Goal: Task Accomplishment & Management: Use online tool/utility

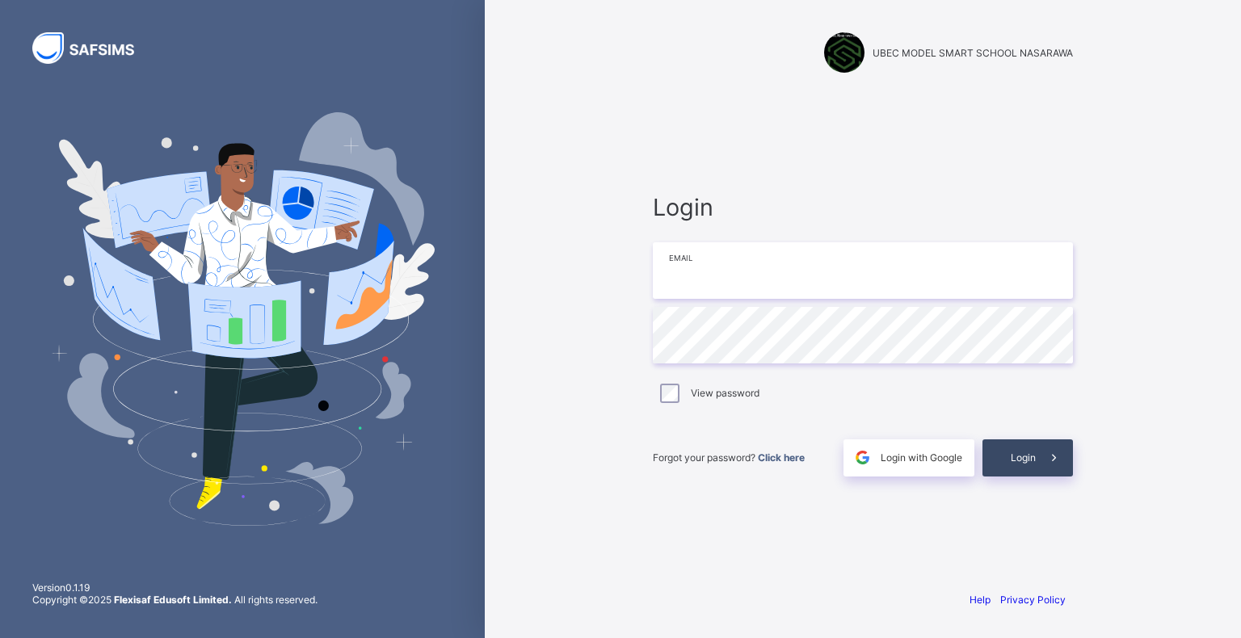
type input "**********"
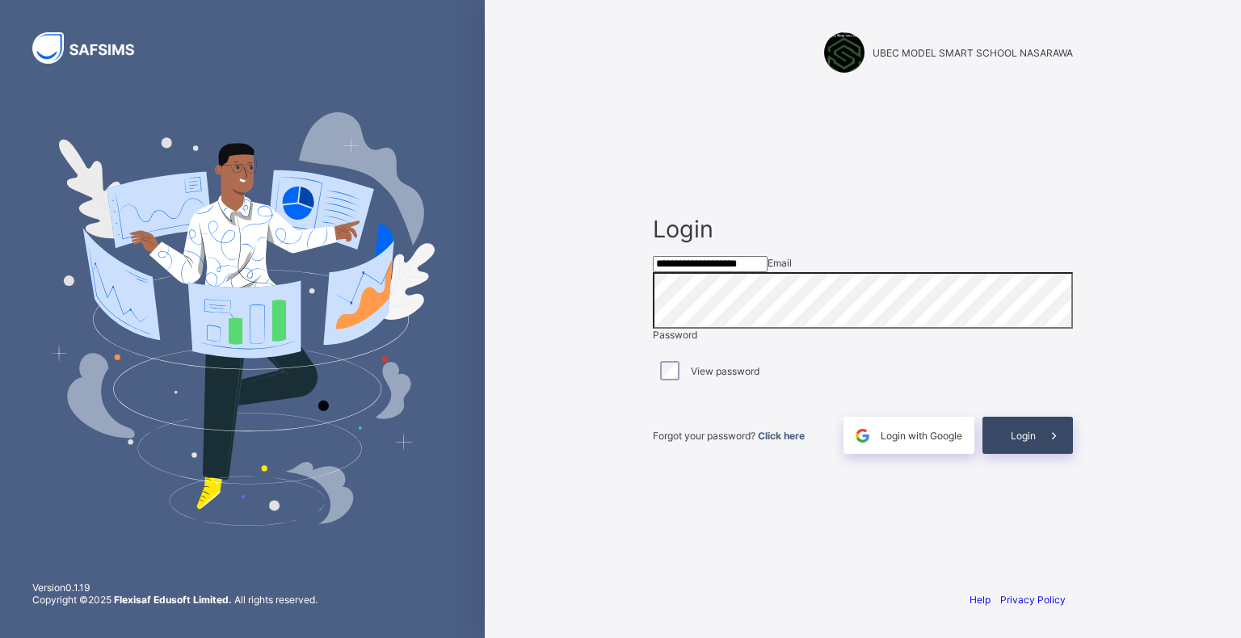
click at [1036, 454] on span at bounding box center [1054, 435] width 37 height 37
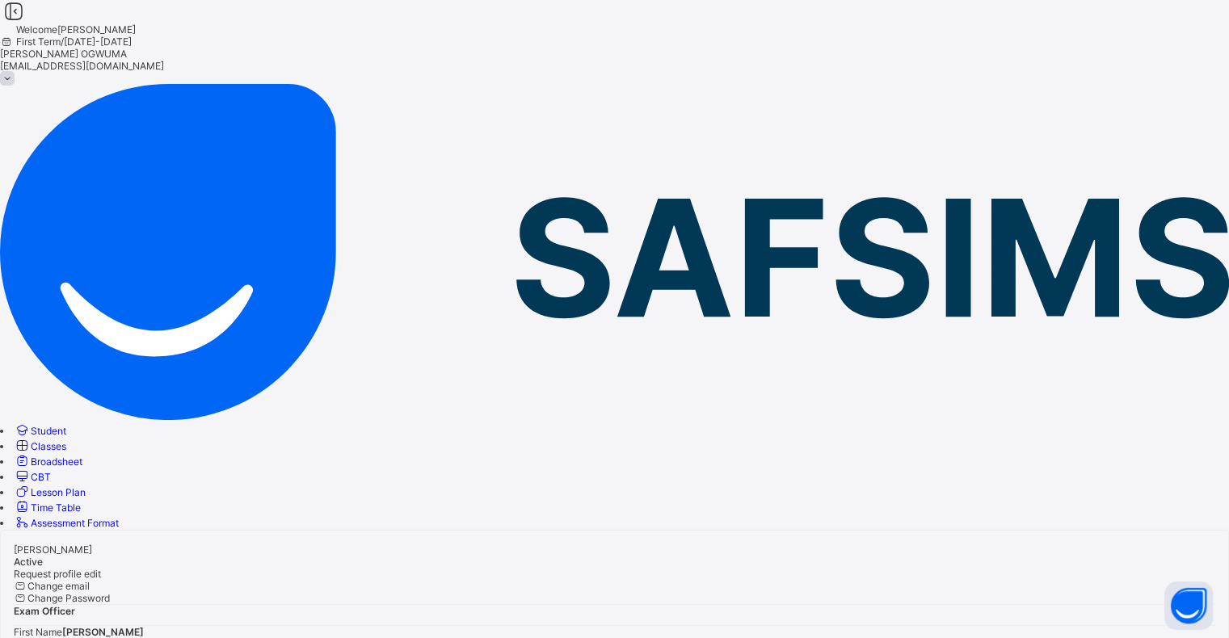
click at [66, 440] on span "Classes" at bounding box center [49, 446] width 36 height 12
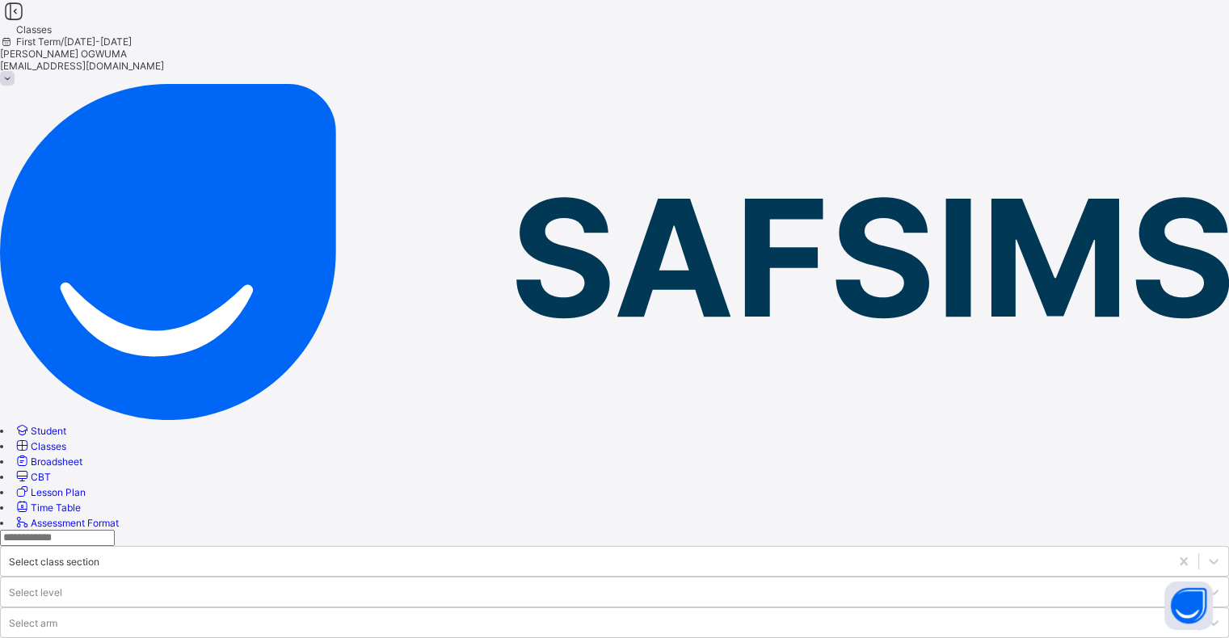
click at [66, 440] on span "Classes" at bounding box center [49, 446] width 36 height 12
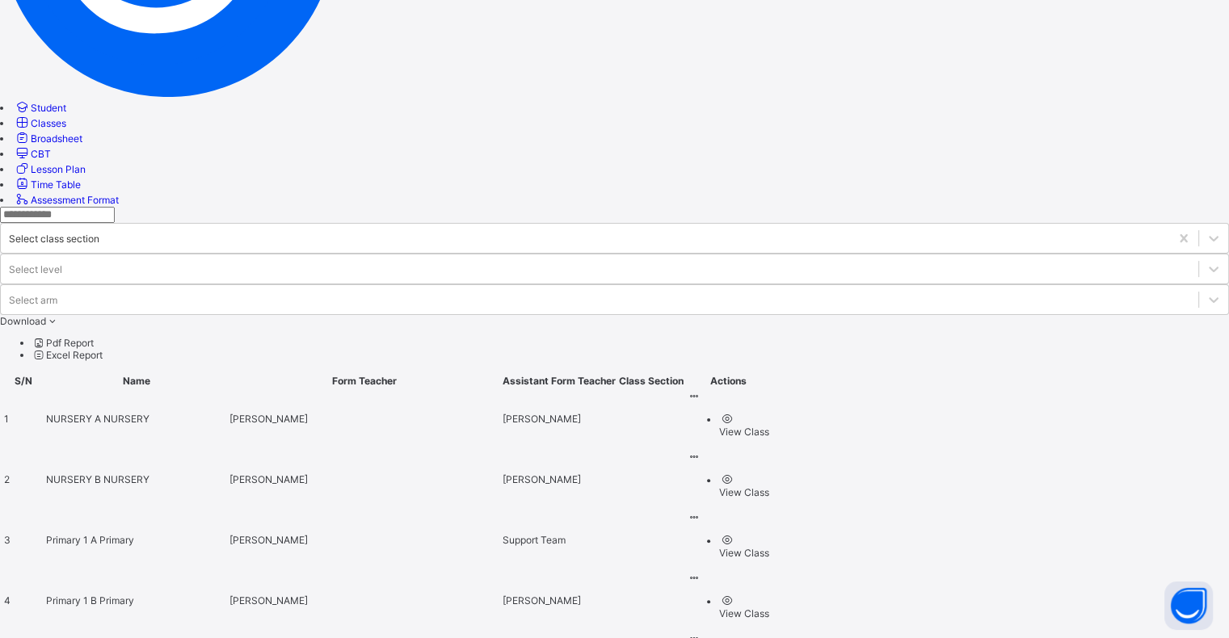
scroll to position [483, 0]
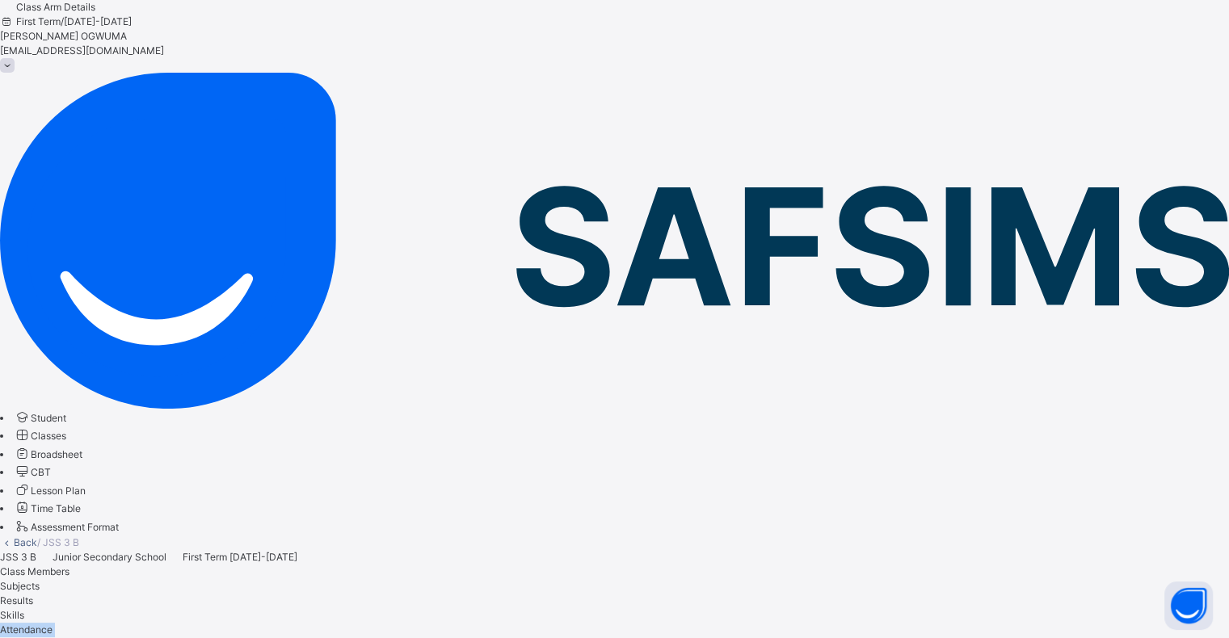
scroll to position [18, 0]
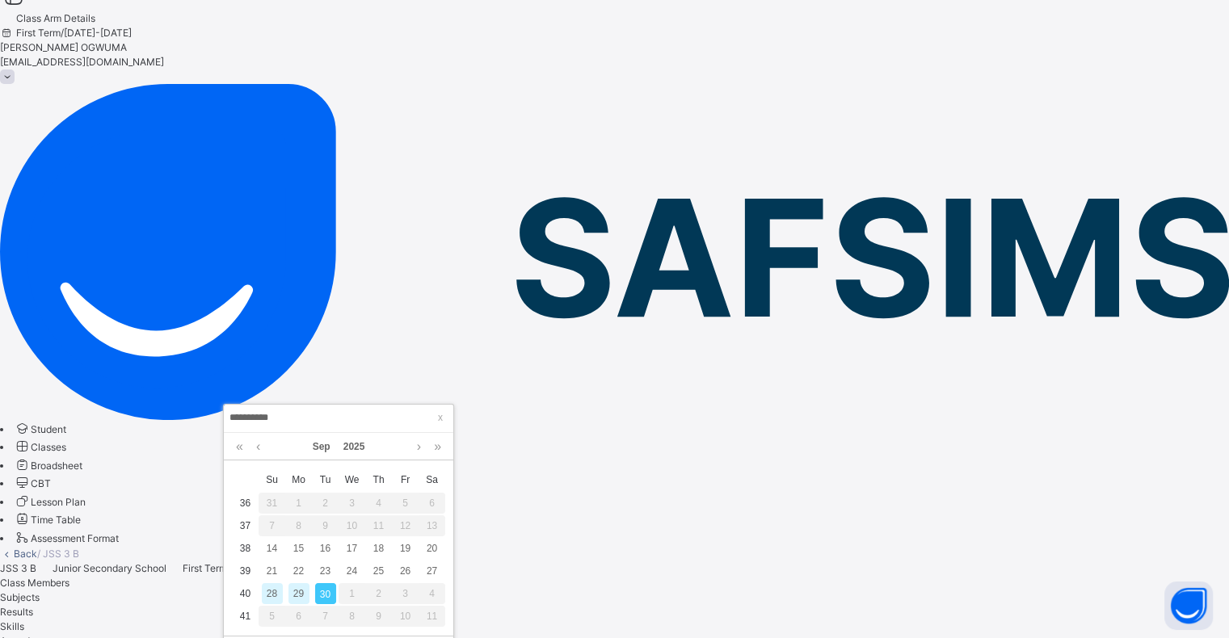
click at [297, 595] on div "29" at bounding box center [298, 593] width 21 height 21
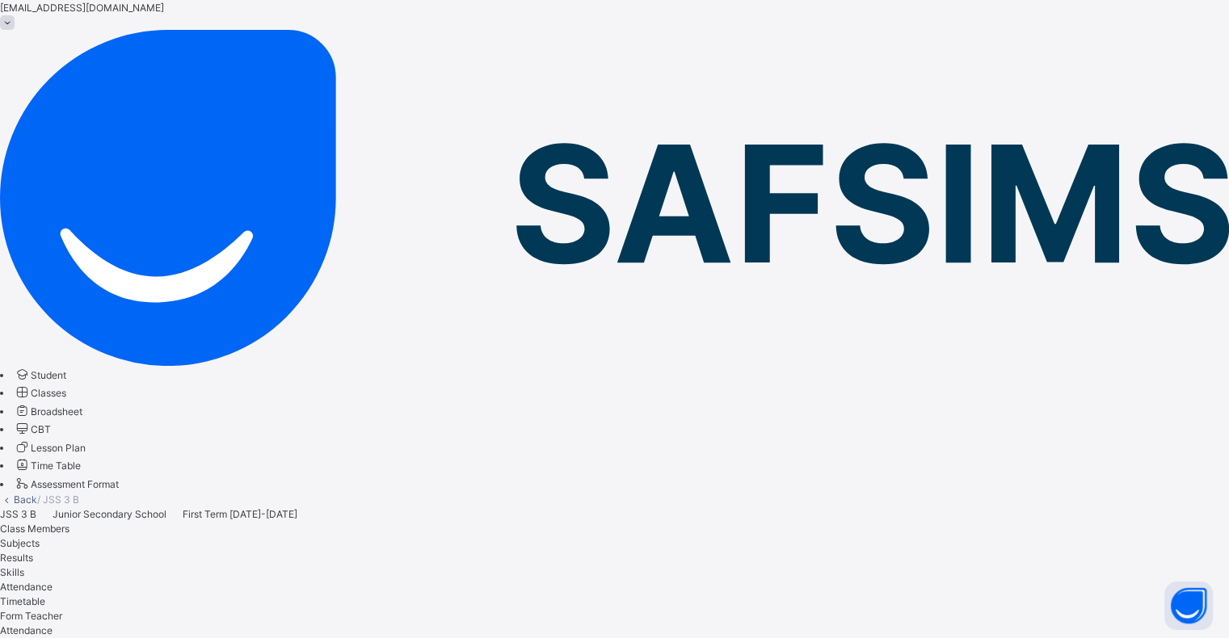
scroll to position [39, 0]
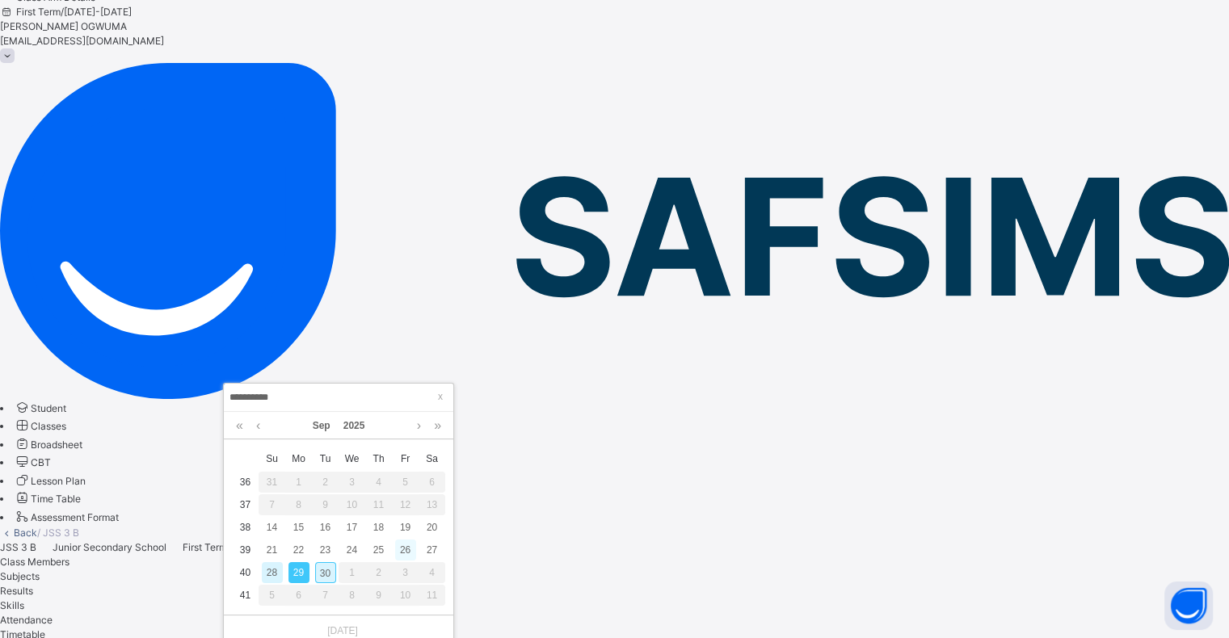
click at [398, 545] on div "26" at bounding box center [405, 550] width 21 height 21
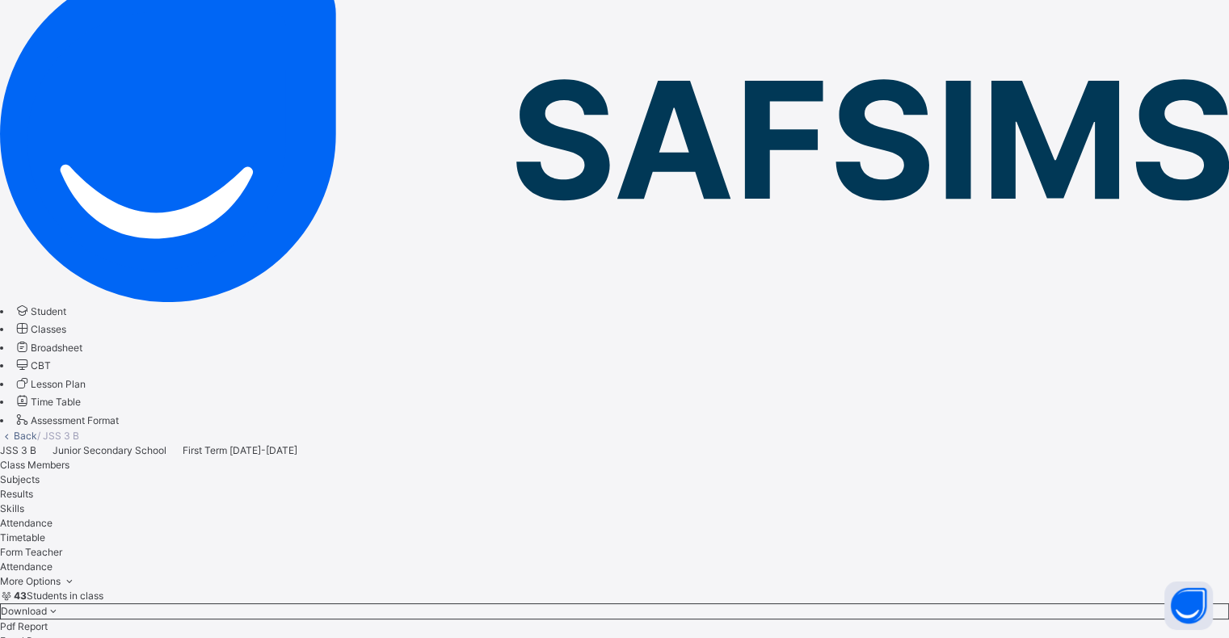
scroll to position [125, 0]
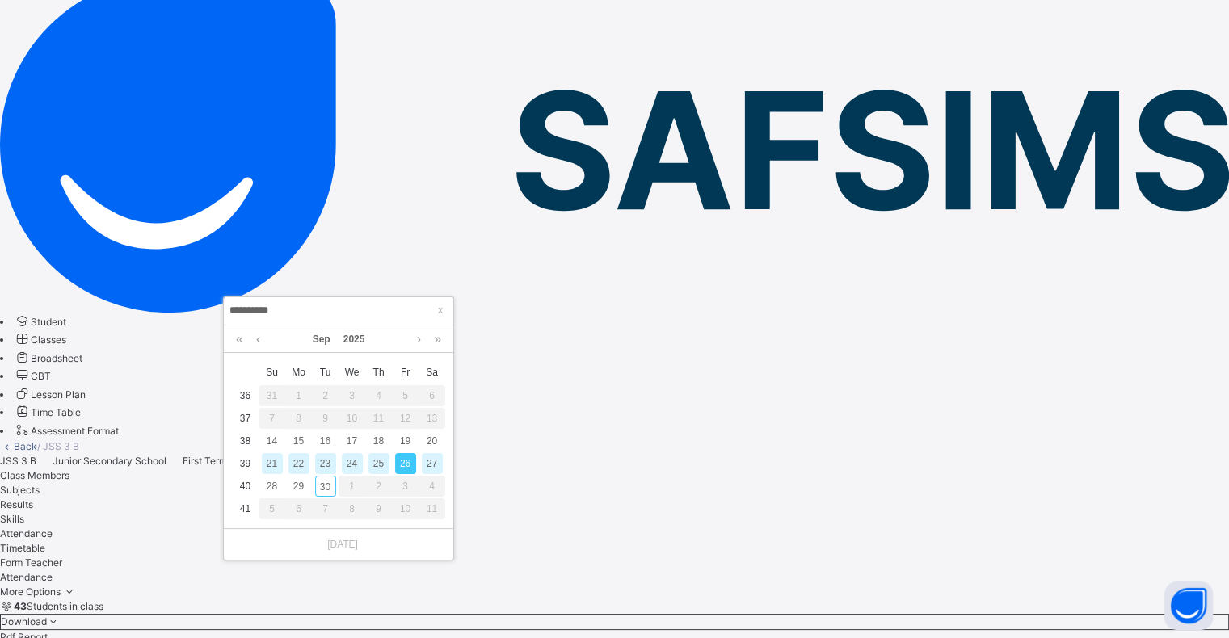
click at [377, 462] on div "25" at bounding box center [379, 463] width 21 height 21
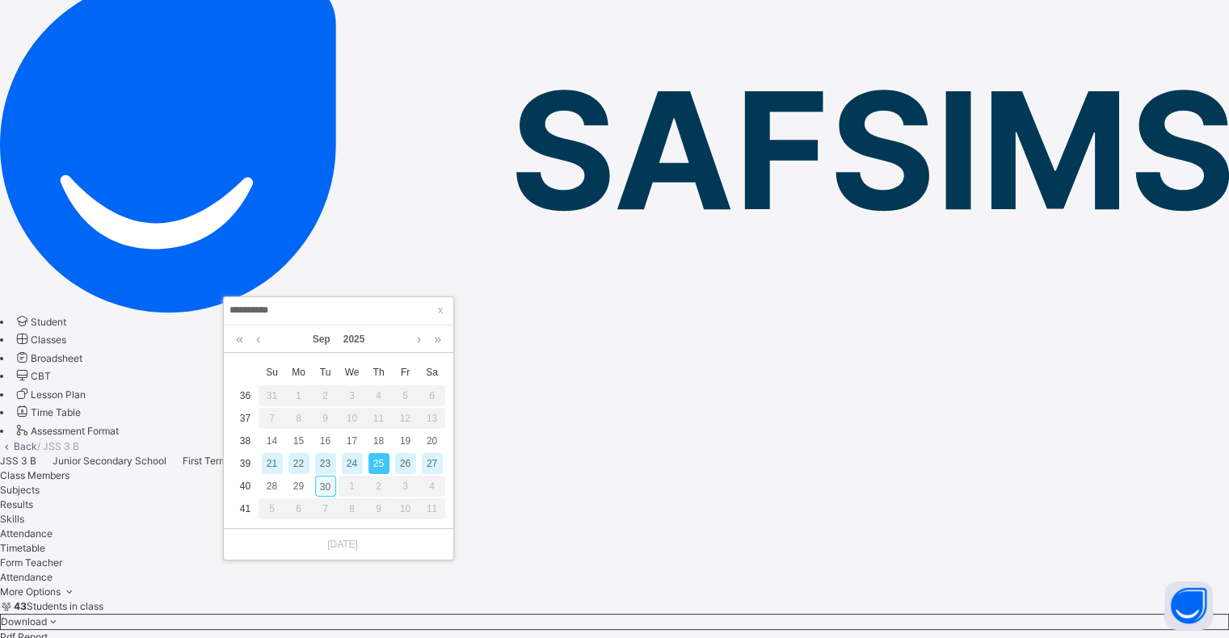
click at [320, 484] on div "30" at bounding box center [325, 486] width 21 height 21
